Goal: Task Accomplishment & Management: Use online tool/utility

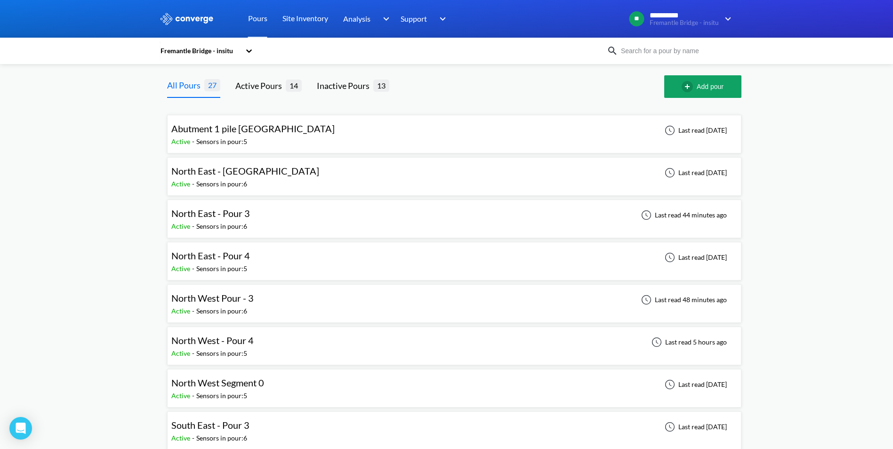
click at [272, 301] on div "North West Pour - 3 Active - Sensors in pour: 6 Last read 48 minutes ago" at bounding box center [454, 303] width 566 height 30
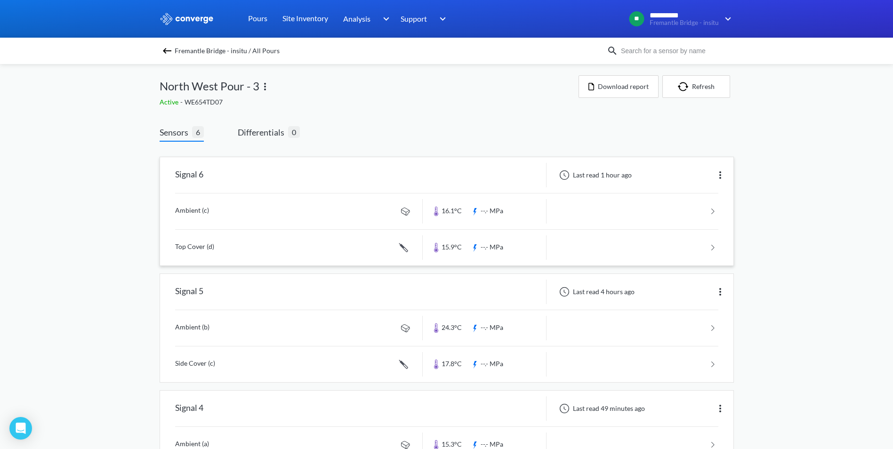
click at [719, 170] on img at bounding box center [719, 174] width 11 height 11
click at [708, 173] on div "Edit" at bounding box center [695, 175] width 60 height 18
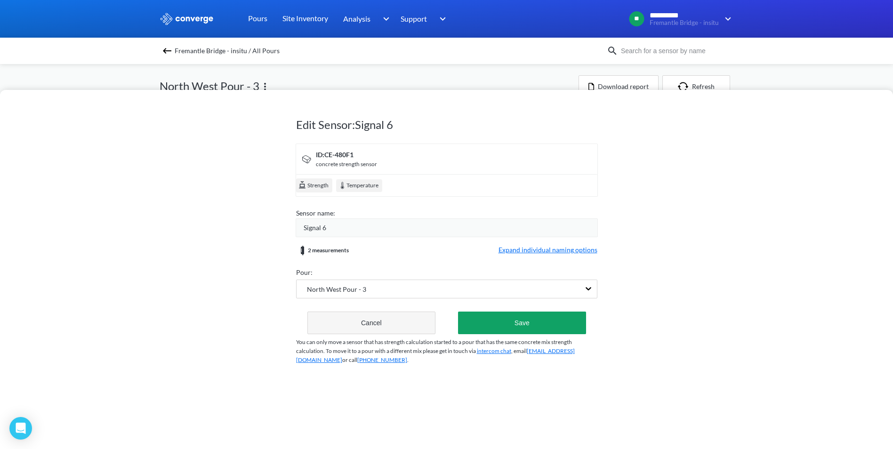
click at [342, 320] on button "Cancel" at bounding box center [371, 323] width 128 height 23
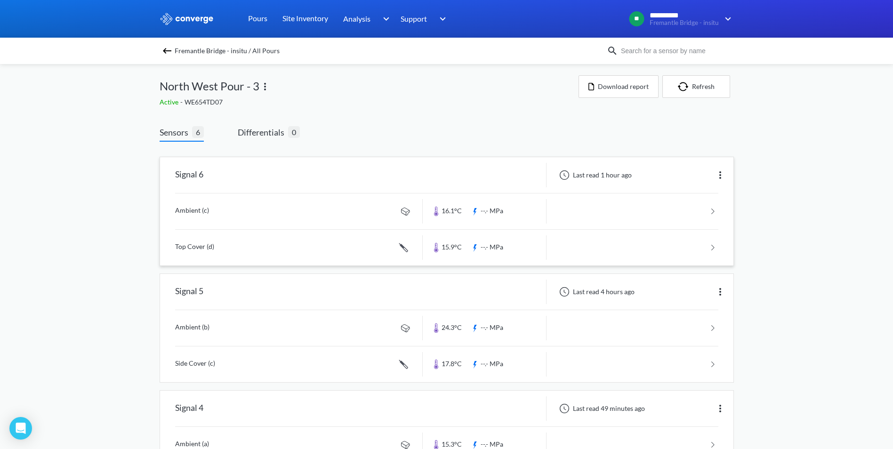
click at [251, 209] on link at bounding box center [446, 211] width 543 height 36
click at [724, 288] on img at bounding box center [719, 291] width 11 height 11
click at [823, 246] on div "**********" at bounding box center [446, 434] width 893 height 868
click at [721, 176] on img at bounding box center [719, 174] width 11 height 11
click at [707, 176] on div "Edit" at bounding box center [695, 175] width 60 height 18
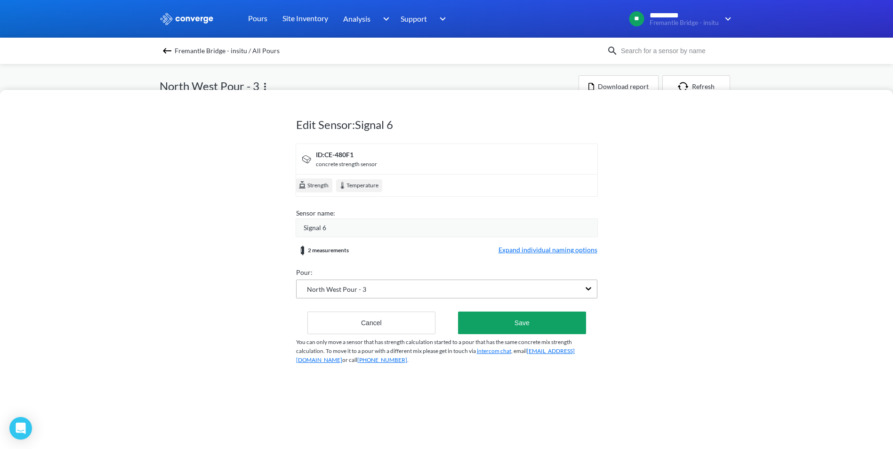
click at [341, 293] on span "North West Pour - 3" at bounding box center [331, 289] width 70 height 10
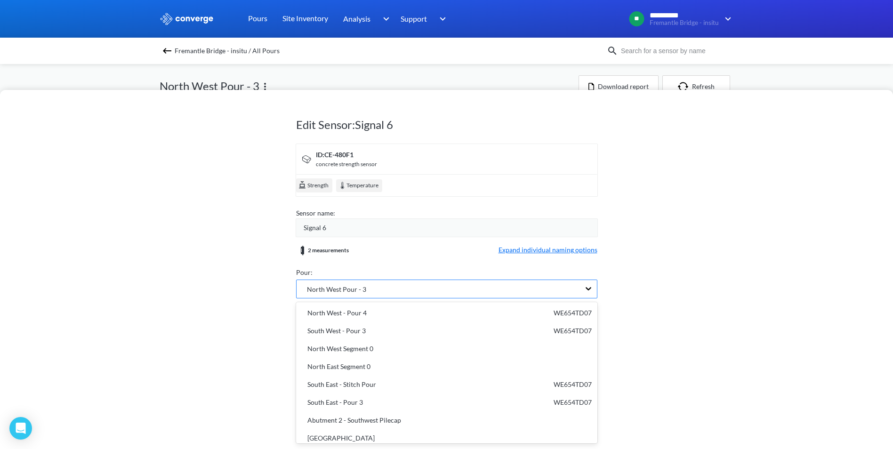
scroll to position [206, 0]
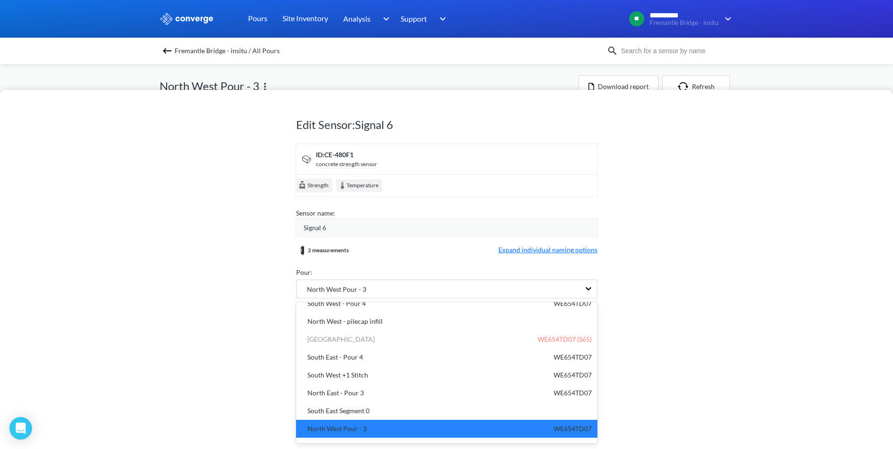
click at [243, 295] on div "Edit Sensor: Signal 6 ID: CE-480F1 concrete strength sensor Strength Temperatur…" at bounding box center [446, 269] width 893 height 359
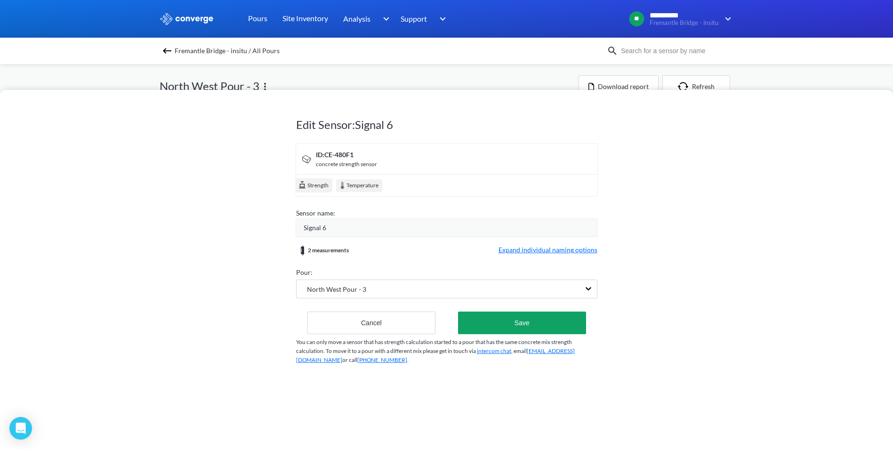
click at [334, 220] on div "Signal 6" at bounding box center [447, 227] width 302 height 19
click at [528, 77] on div "Edit Sensor: Signal 6 ID: CE-480F1 concrete strength sensor Strength Temperatur…" at bounding box center [446, 224] width 893 height 449
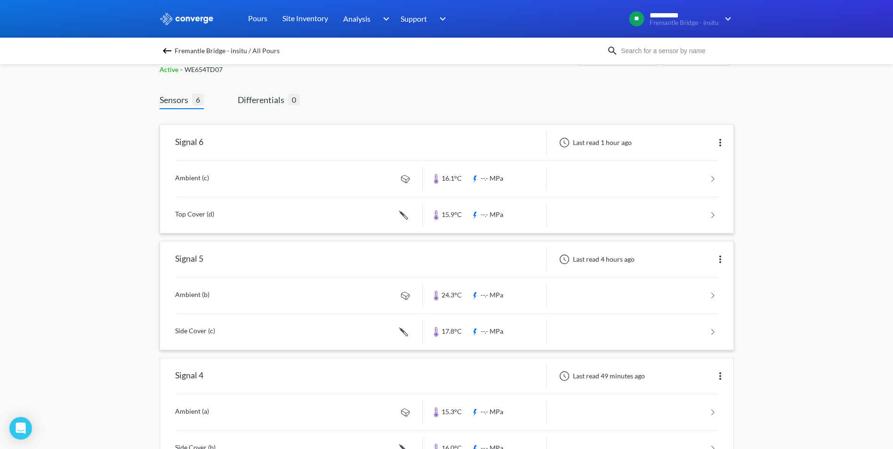
scroll to position [0, 0]
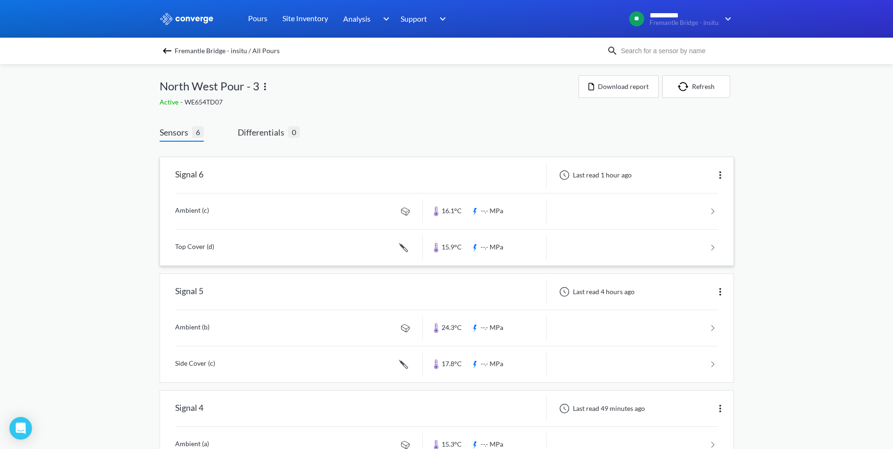
click at [426, 196] on link at bounding box center [446, 211] width 543 height 36
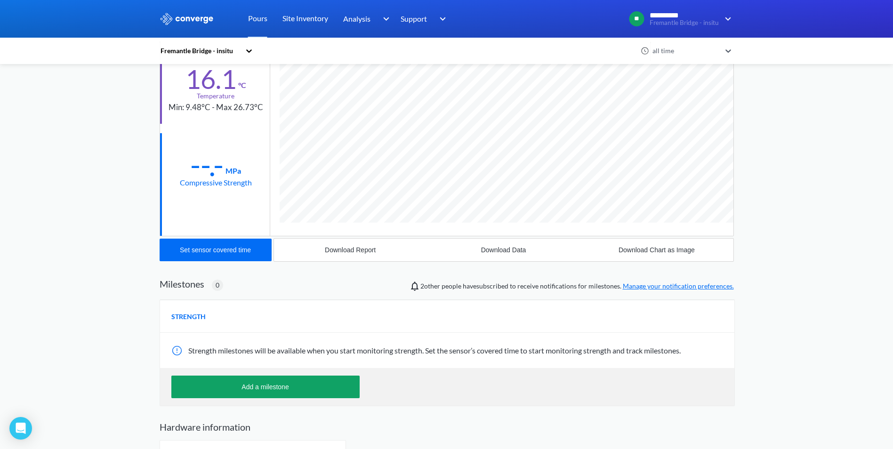
scroll to position [132, 0]
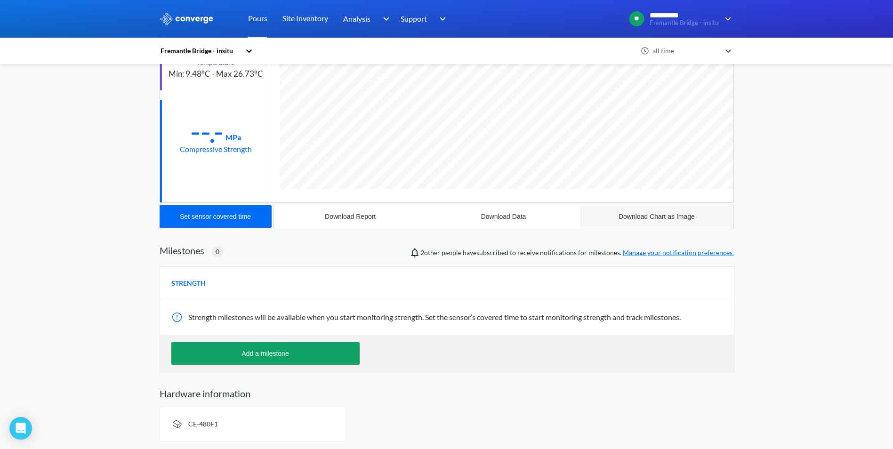
click at [642, 218] on div "Download Chart as Image" at bounding box center [656, 217] width 76 height 8
click at [98, 135] on div "**********" at bounding box center [446, 158] width 893 height 581
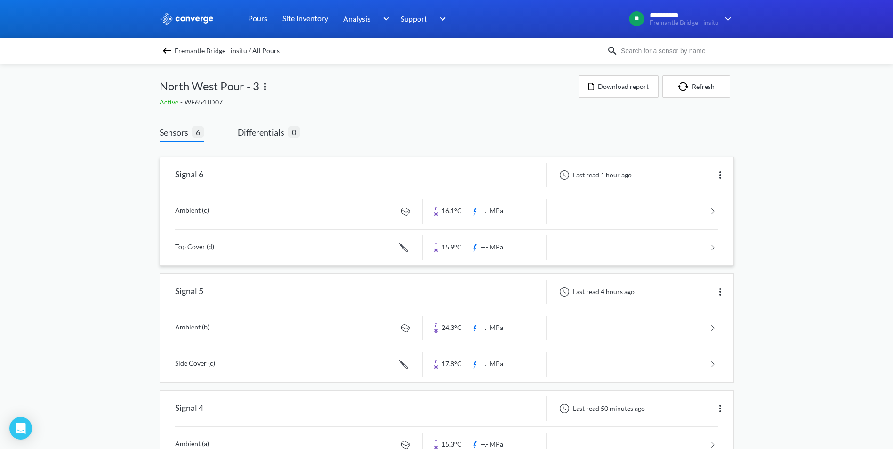
click at [466, 180] on div at bounding box center [485, 175] width 124 height 24
click at [219, 176] on div "Signal 6" at bounding box center [291, 175] width 263 height 24
click at [222, 212] on link at bounding box center [446, 211] width 543 height 36
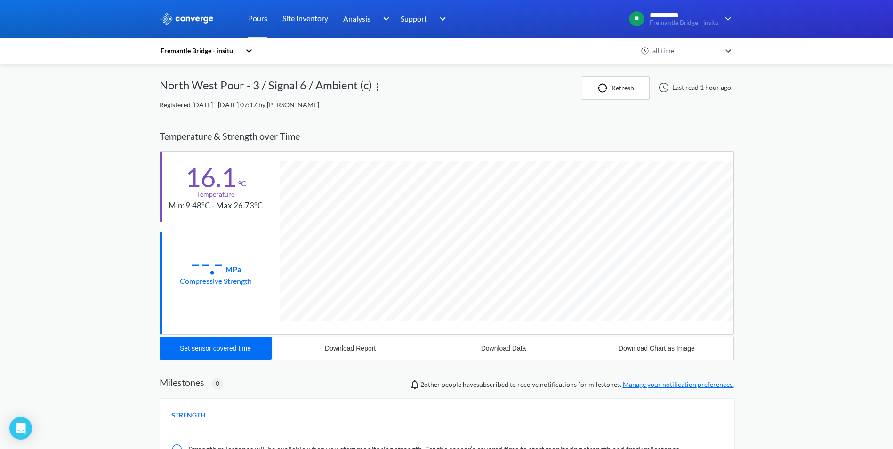
click at [374, 84] on img at bounding box center [377, 86] width 11 height 11
click at [374, 84] on div "Edit" at bounding box center [353, 87] width 60 height 18
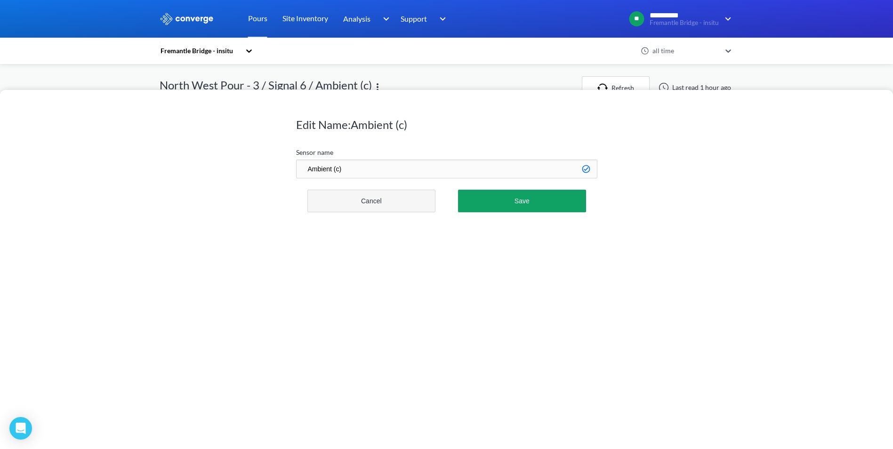
click at [415, 211] on button "Cancel" at bounding box center [371, 201] width 128 height 23
